Goal: Check status: Check status

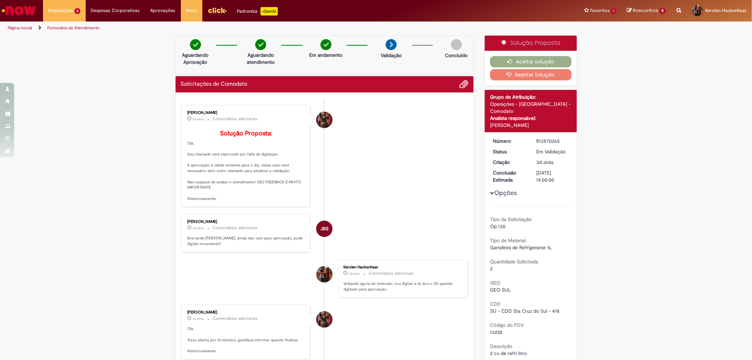
click at [25, 12] on img "Ir para a Homepage" at bounding box center [19, 11] width 36 height 14
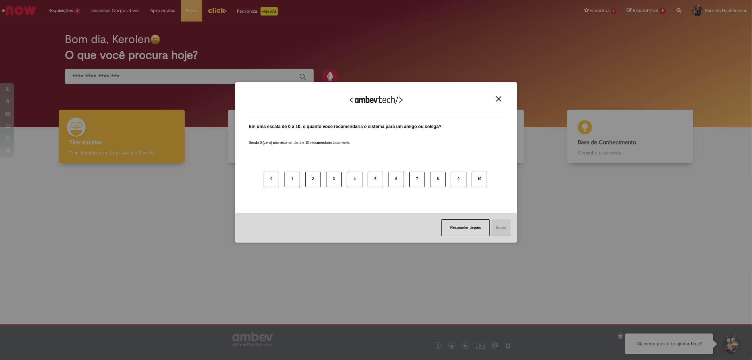
click at [500, 97] on img "Close" at bounding box center [498, 98] width 5 height 5
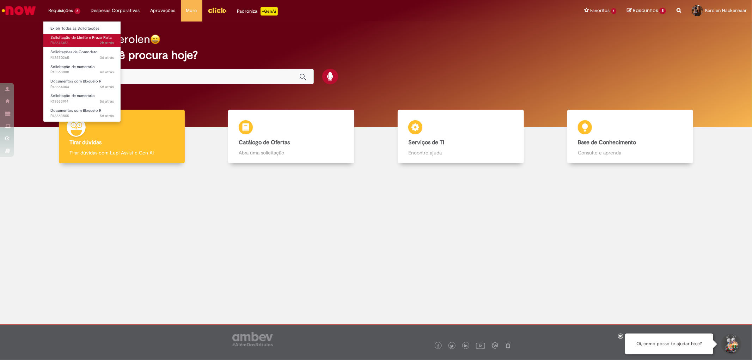
click at [86, 43] on span "2h atrás 2 horas atrás R13575183" at bounding box center [81, 43] width 63 height 6
